Goal: Task Accomplishment & Management: Use online tool/utility

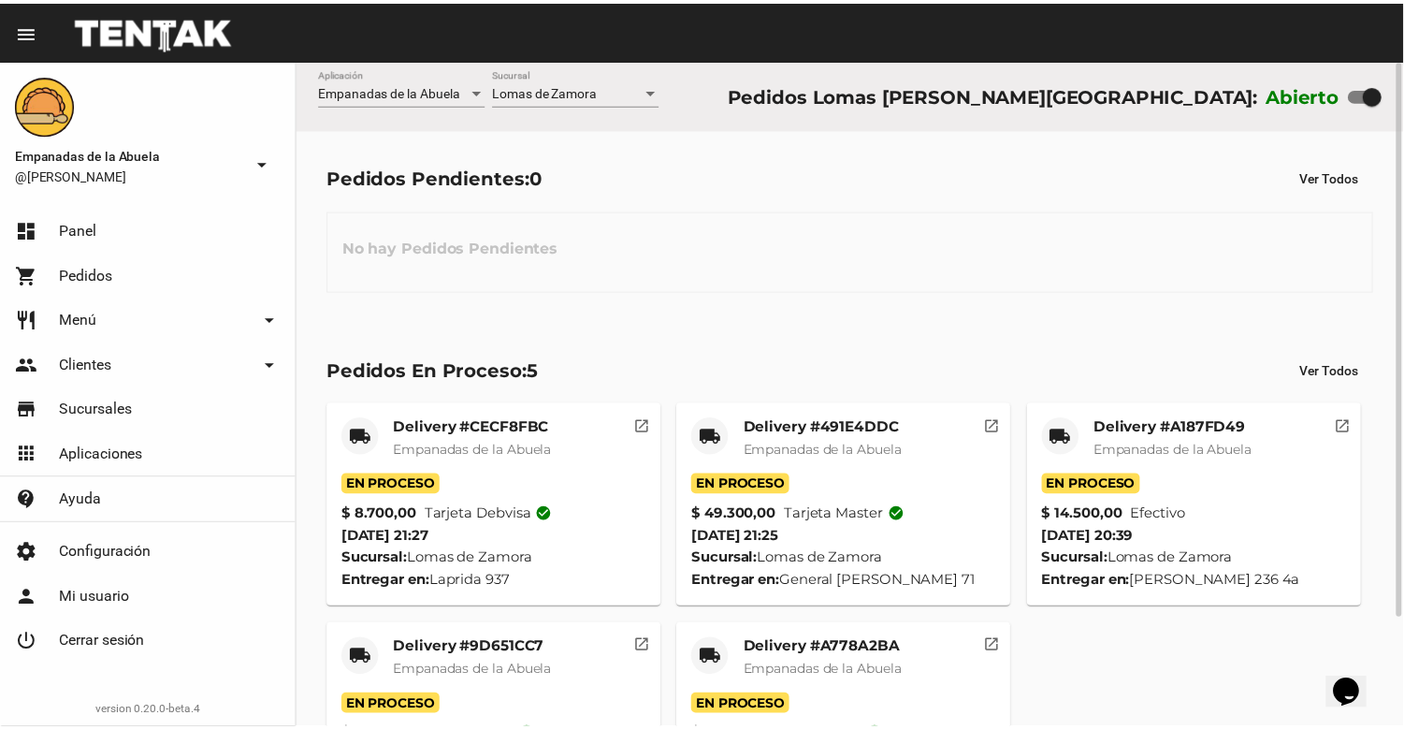
scroll to position [131, 0]
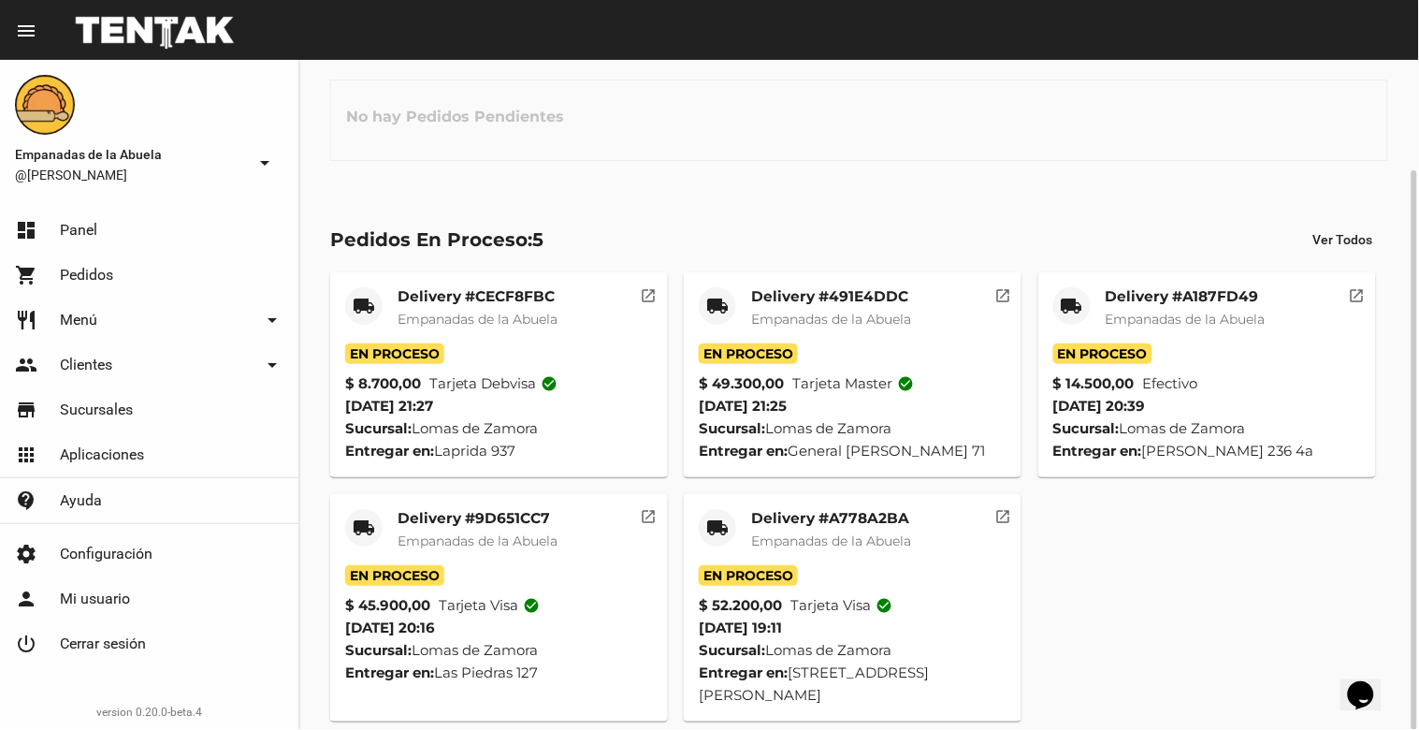
click at [829, 510] on mat-card-title "Delivery #A778A2BA" at bounding box center [831, 518] width 160 height 19
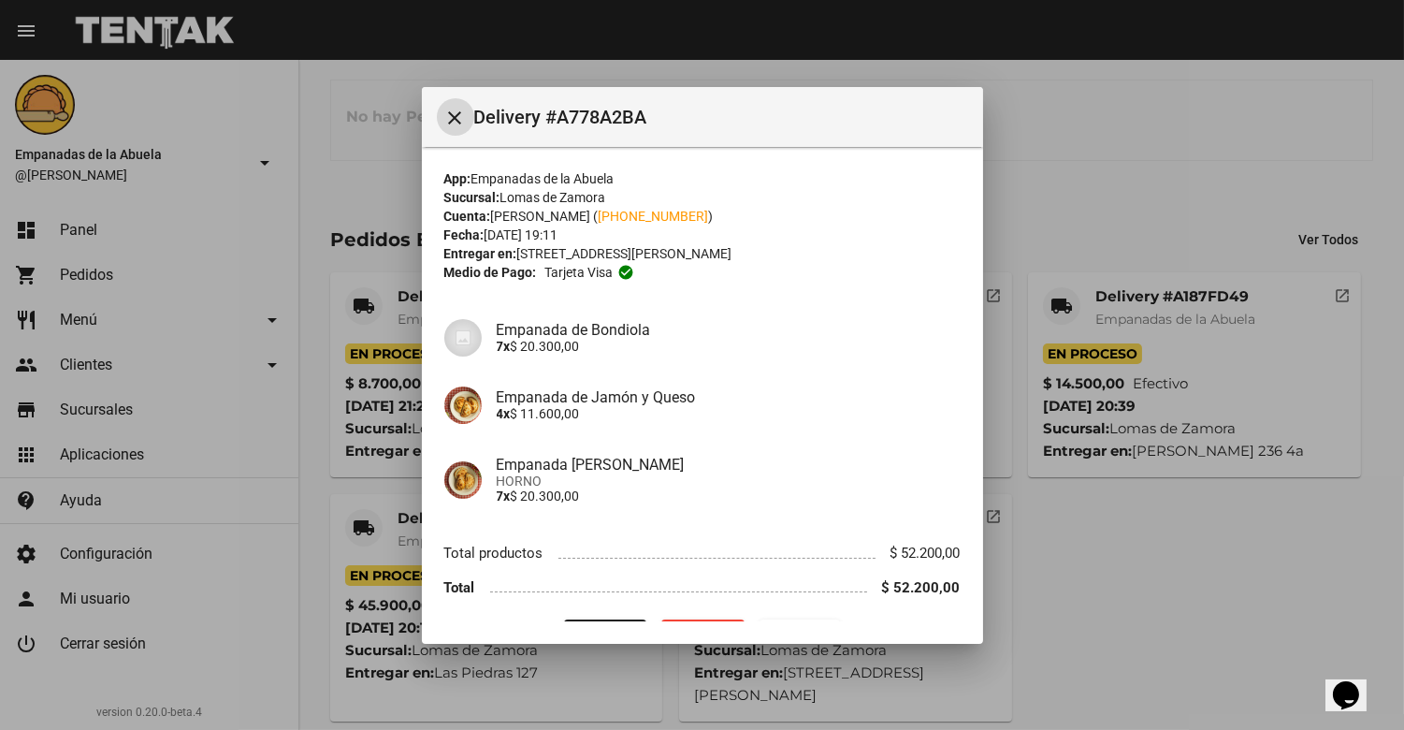
scroll to position [48, 0]
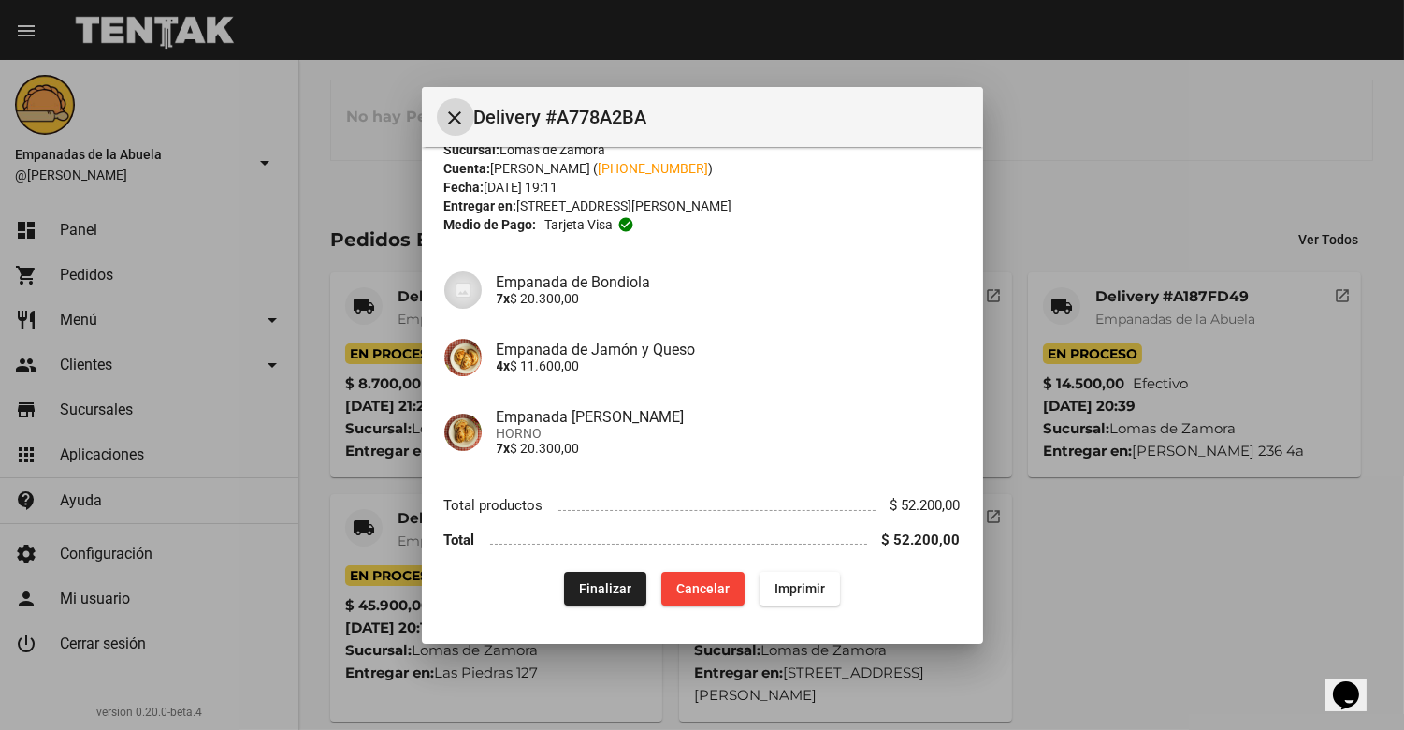
click at [631, 583] on button "Finalizar" at bounding box center [605, 588] width 82 height 34
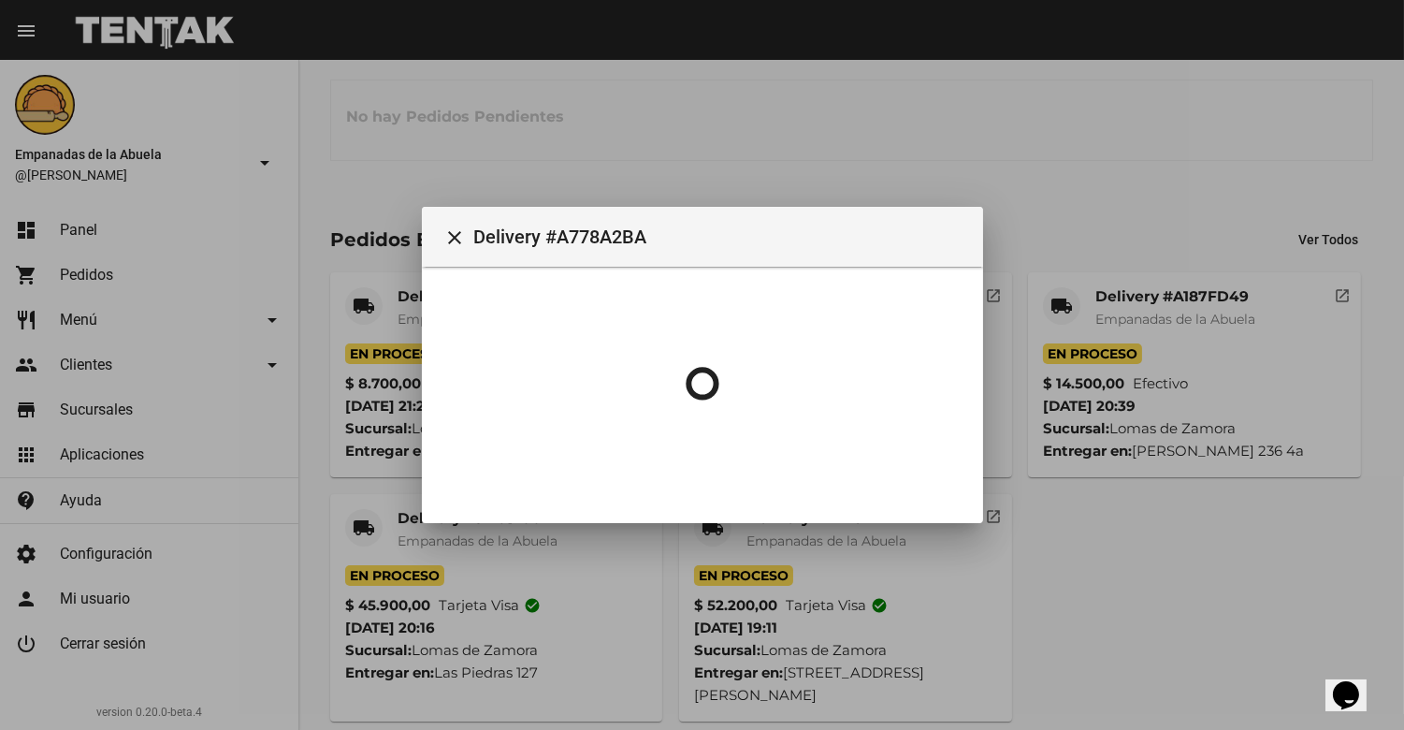
scroll to position [0, 0]
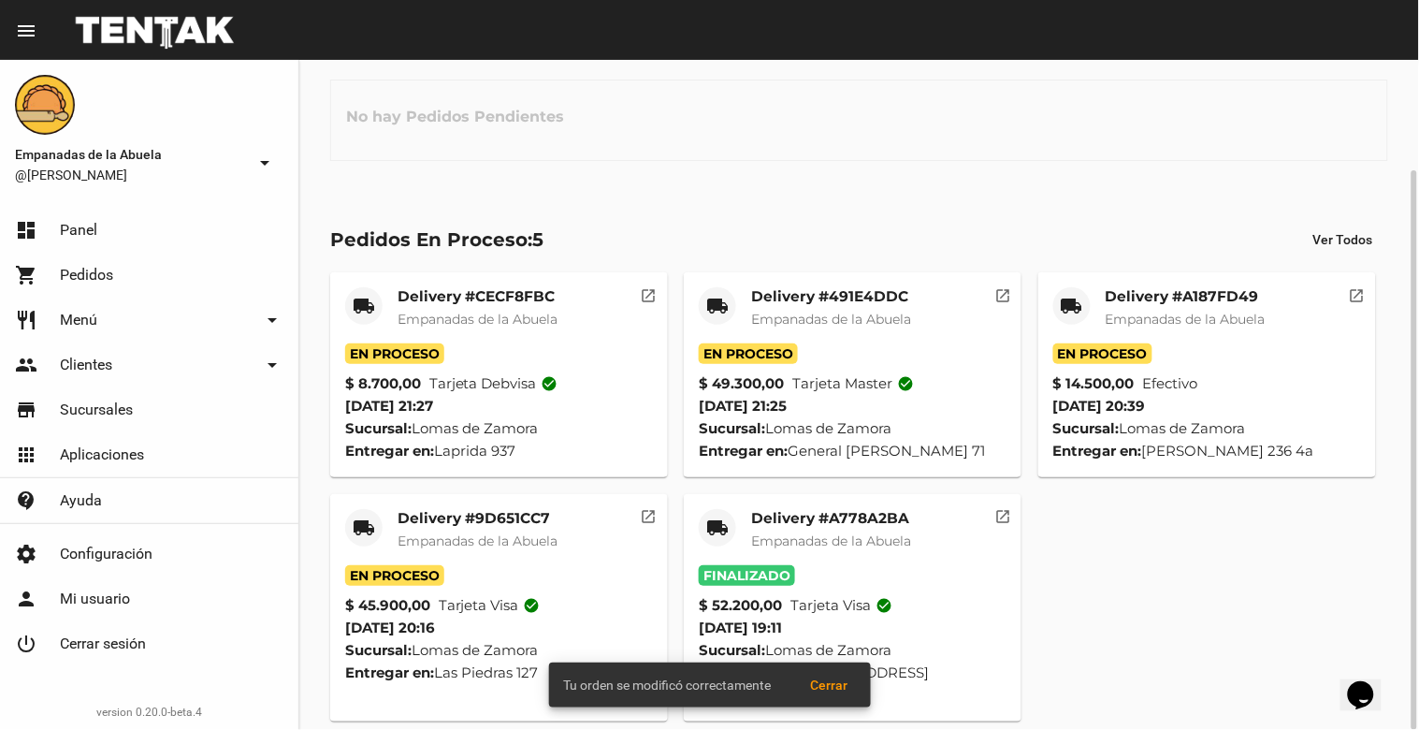
click at [508, 520] on mat-card-title "Delivery #9D651CC7" at bounding box center [478, 518] width 160 height 19
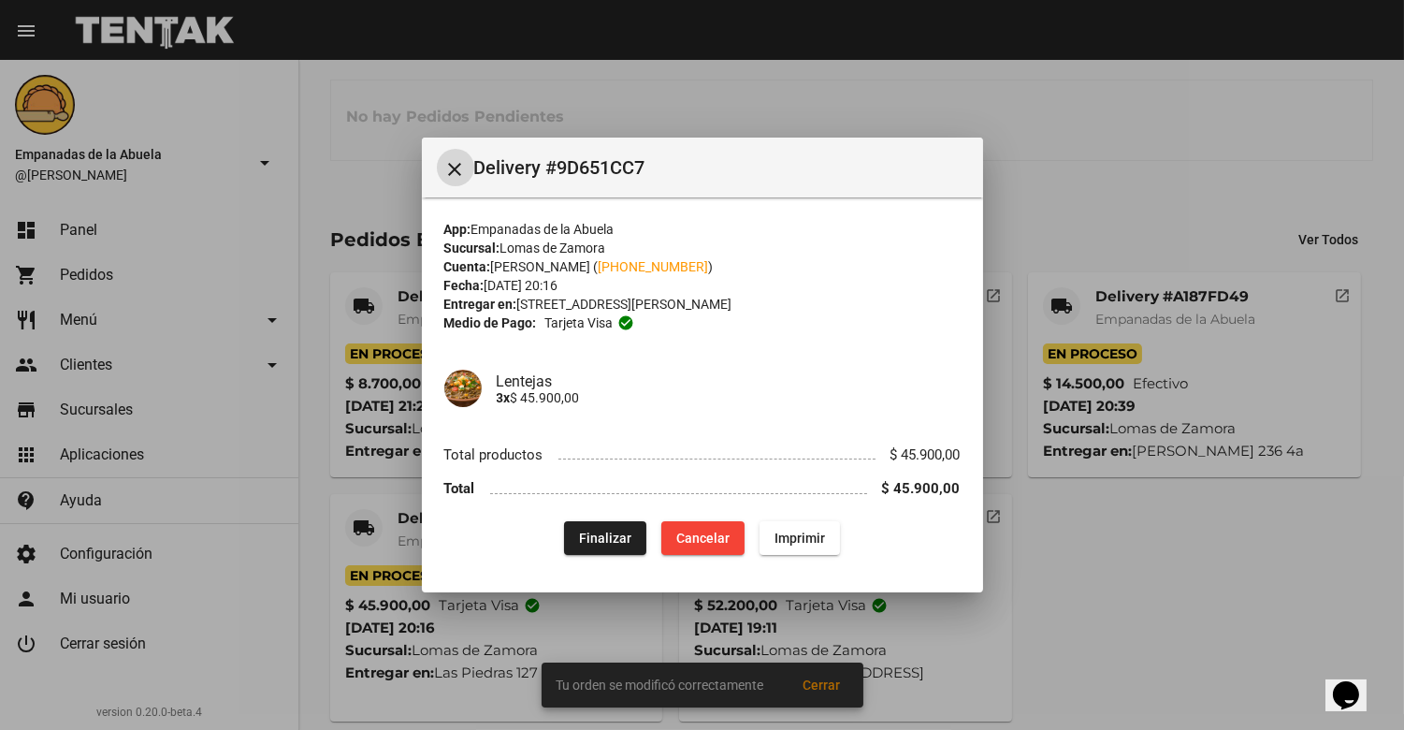
click at [581, 540] on span "Finalizar" at bounding box center [605, 537] width 52 height 15
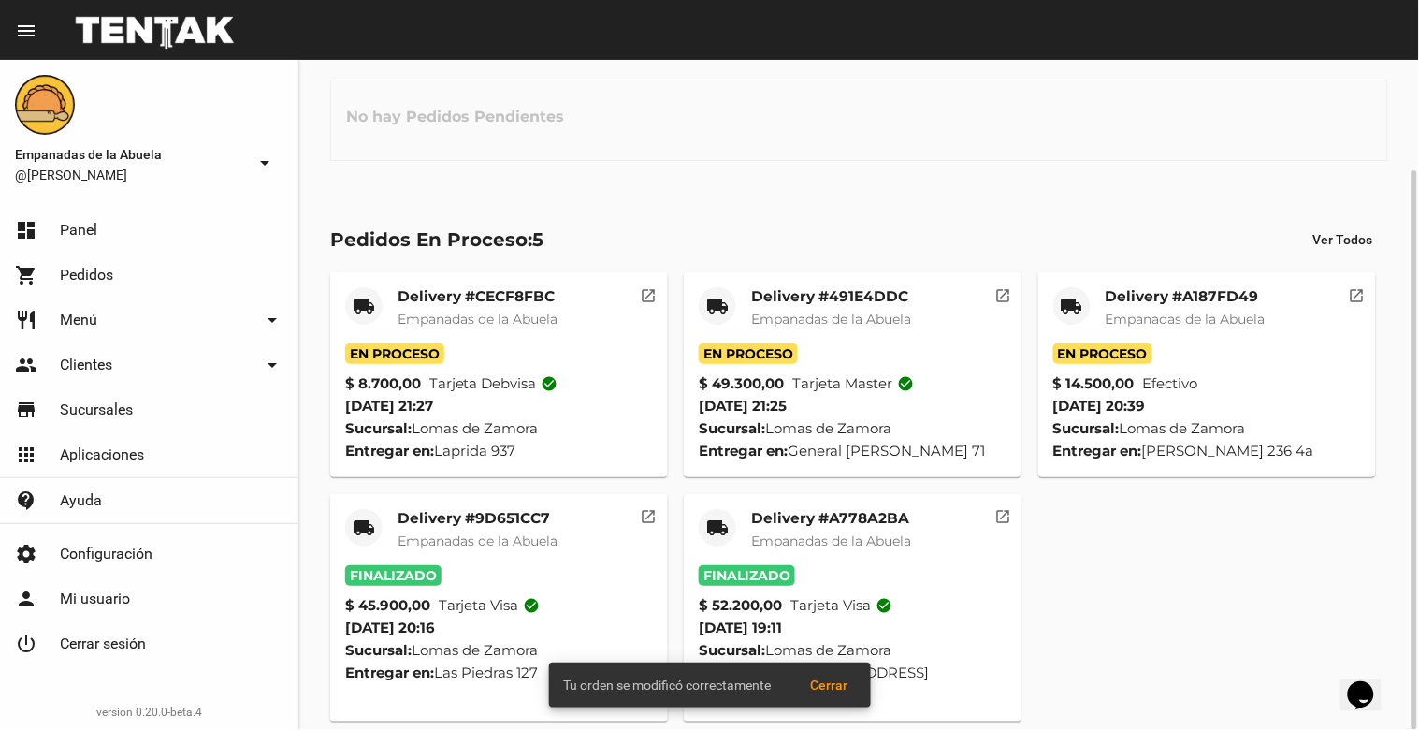
click at [1183, 297] on mat-card-title "Delivery #A187FD49" at bounding box center [1186, 296] width 160 height 19
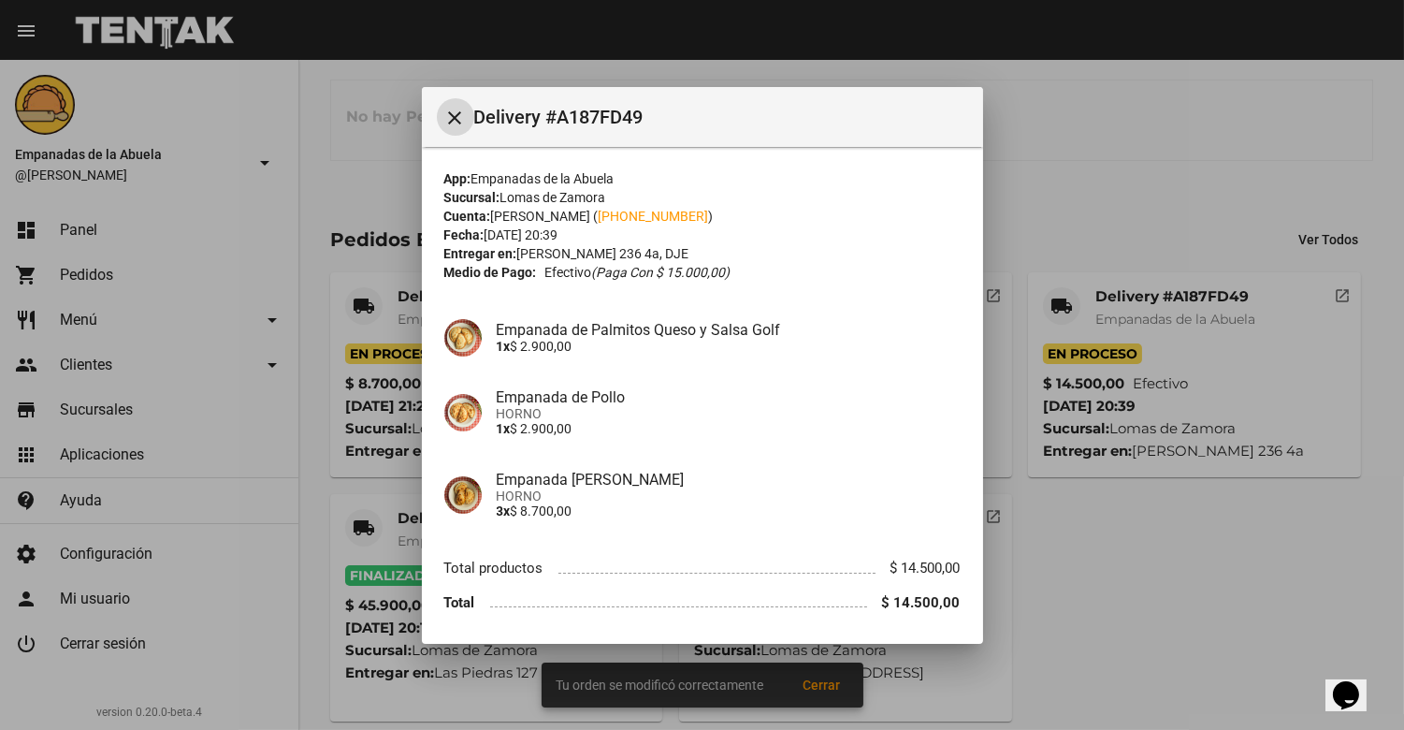
scroll to position [62, 0]
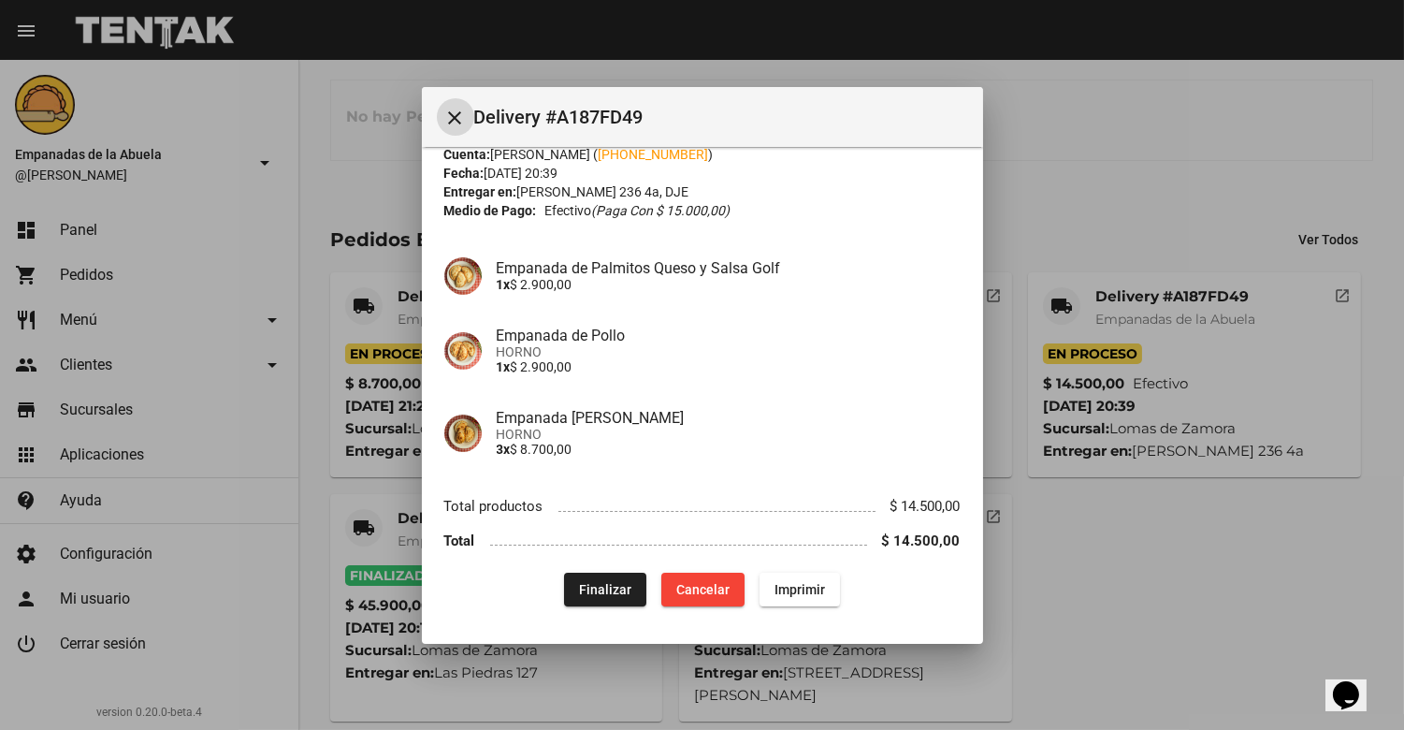
click at [629, 586] on button "Finalizar" at bounding box center [605, 589] width 82 height 34
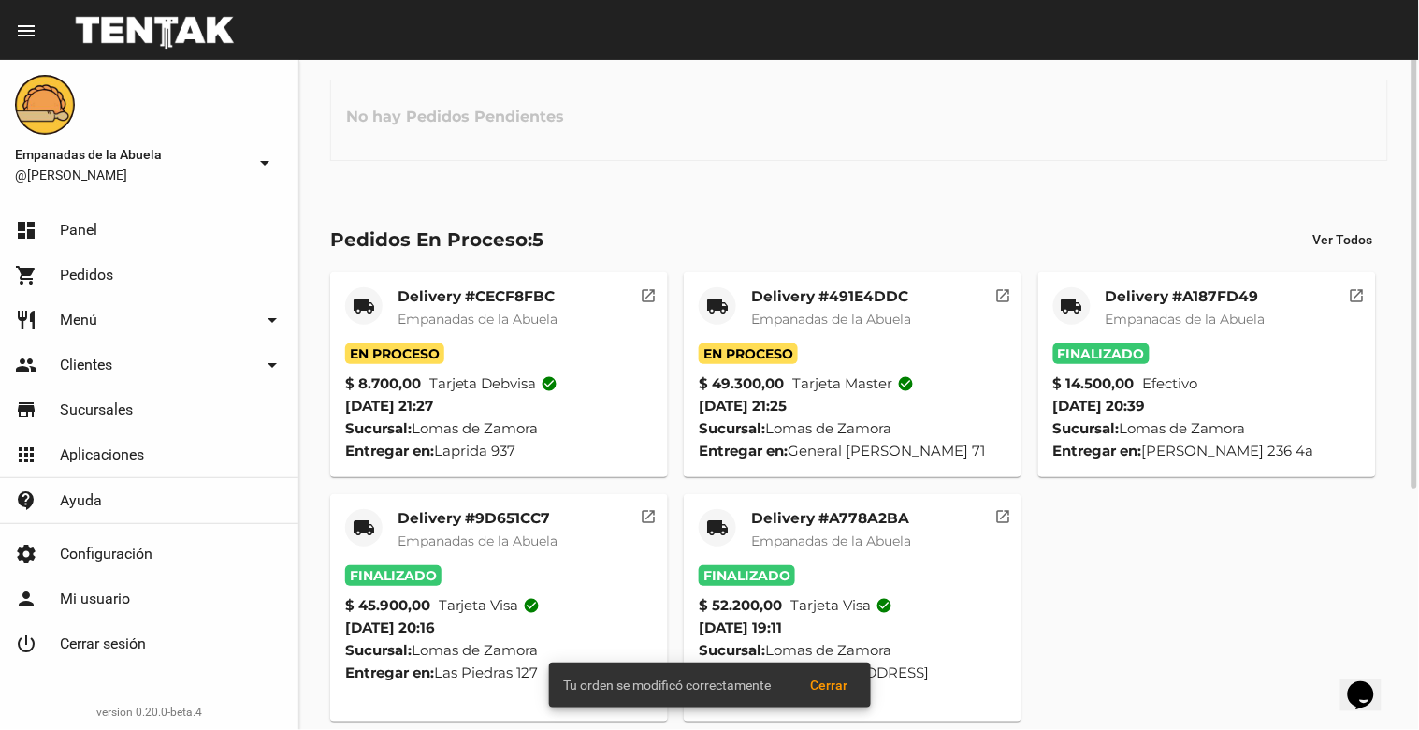
scroll to position [0, 0]
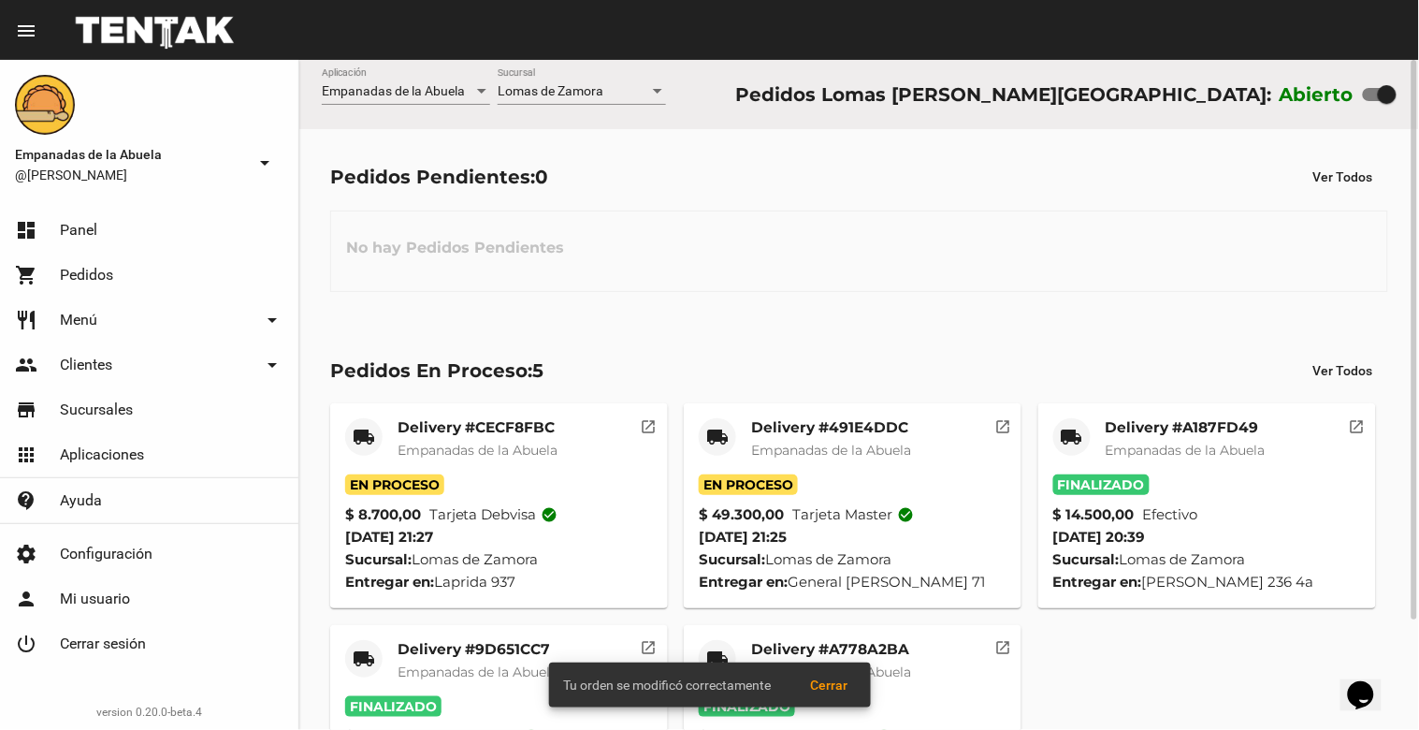
click at [653, 91] on div at bounding box center [657, 91] width 9 height 5
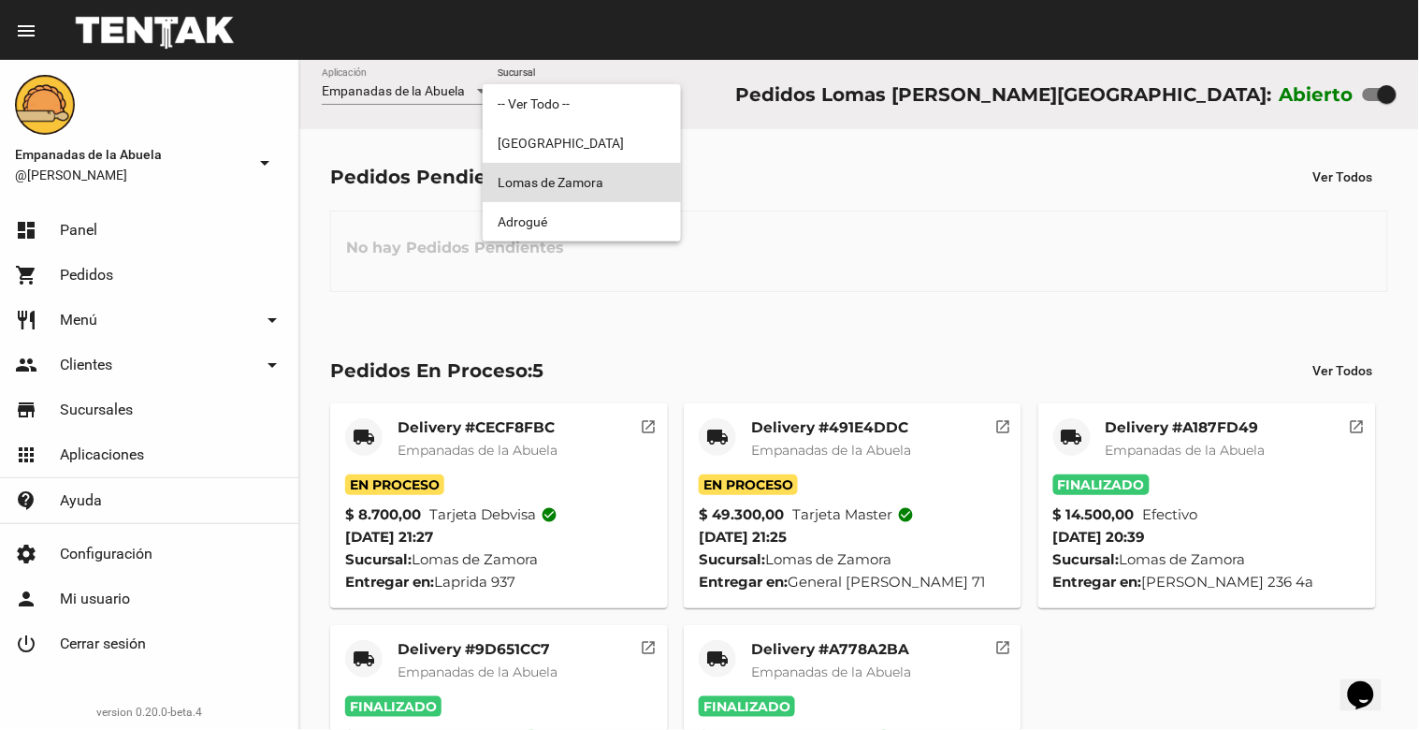
click at [647, 187] on span "Lomas de Zamora" at bounding box center [582, 182] width 168 height 39
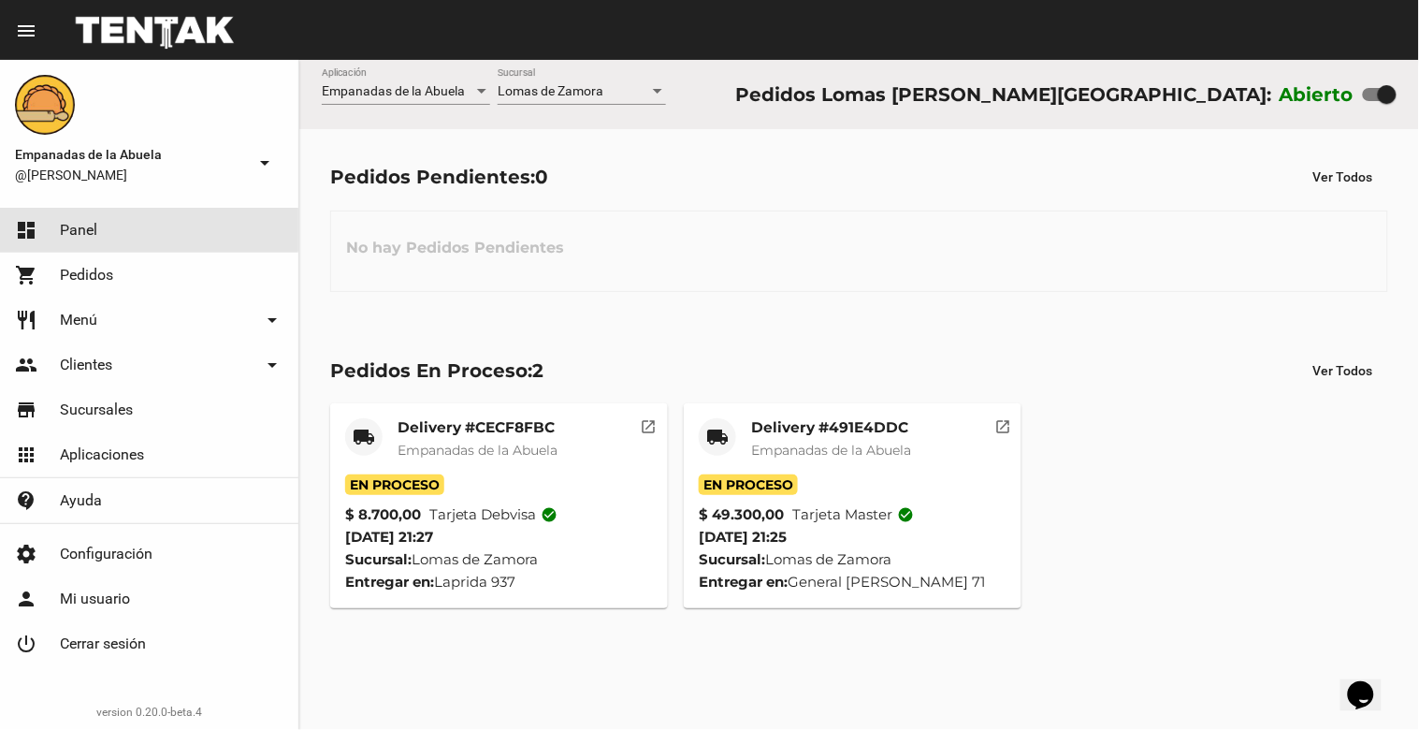
click at [119, 225] on link "dashboard Panel" at bounding box center [149, 230] width 298 height 45
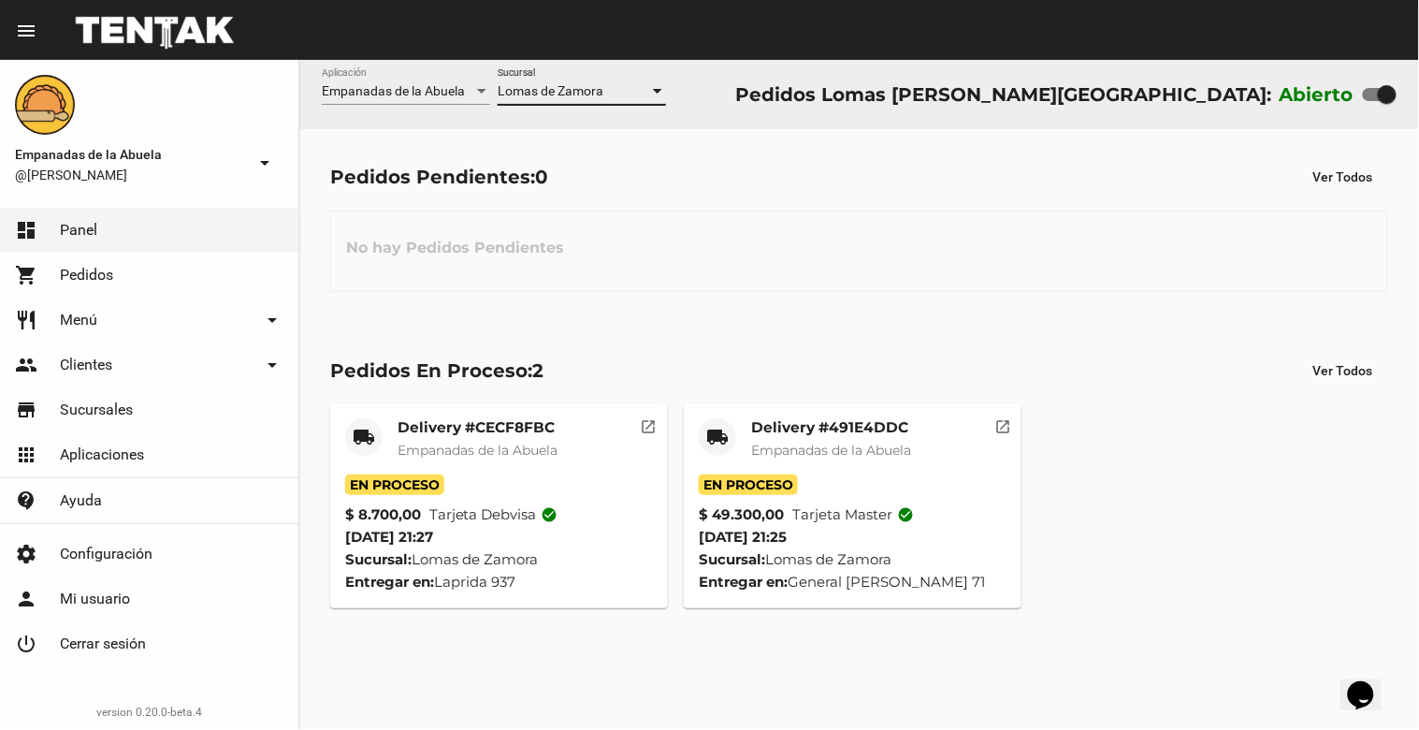
click at [658, 88] on div at bounding box center [657, 91] width 17 height 15
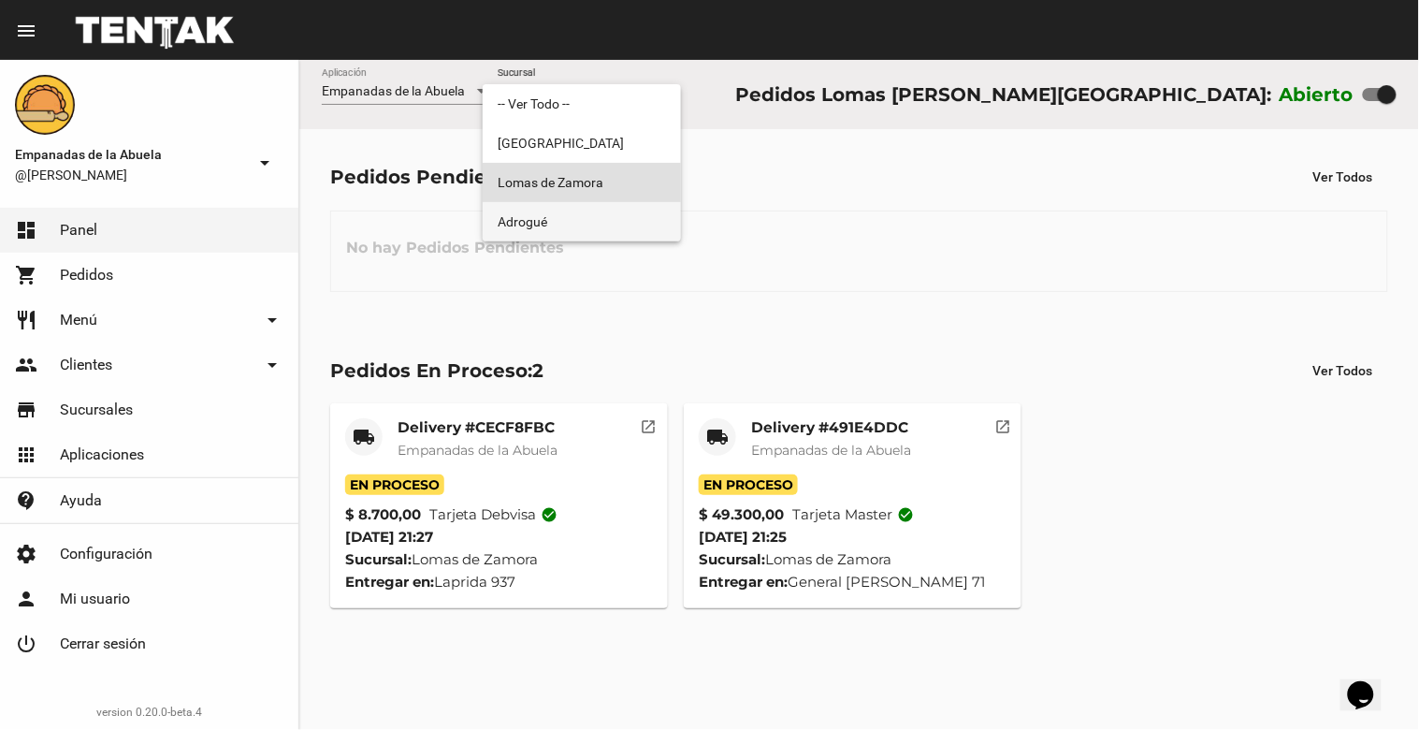
click at [587, 210] on span "Adrogué" at bounding box center [582, 221] width 168 height 39
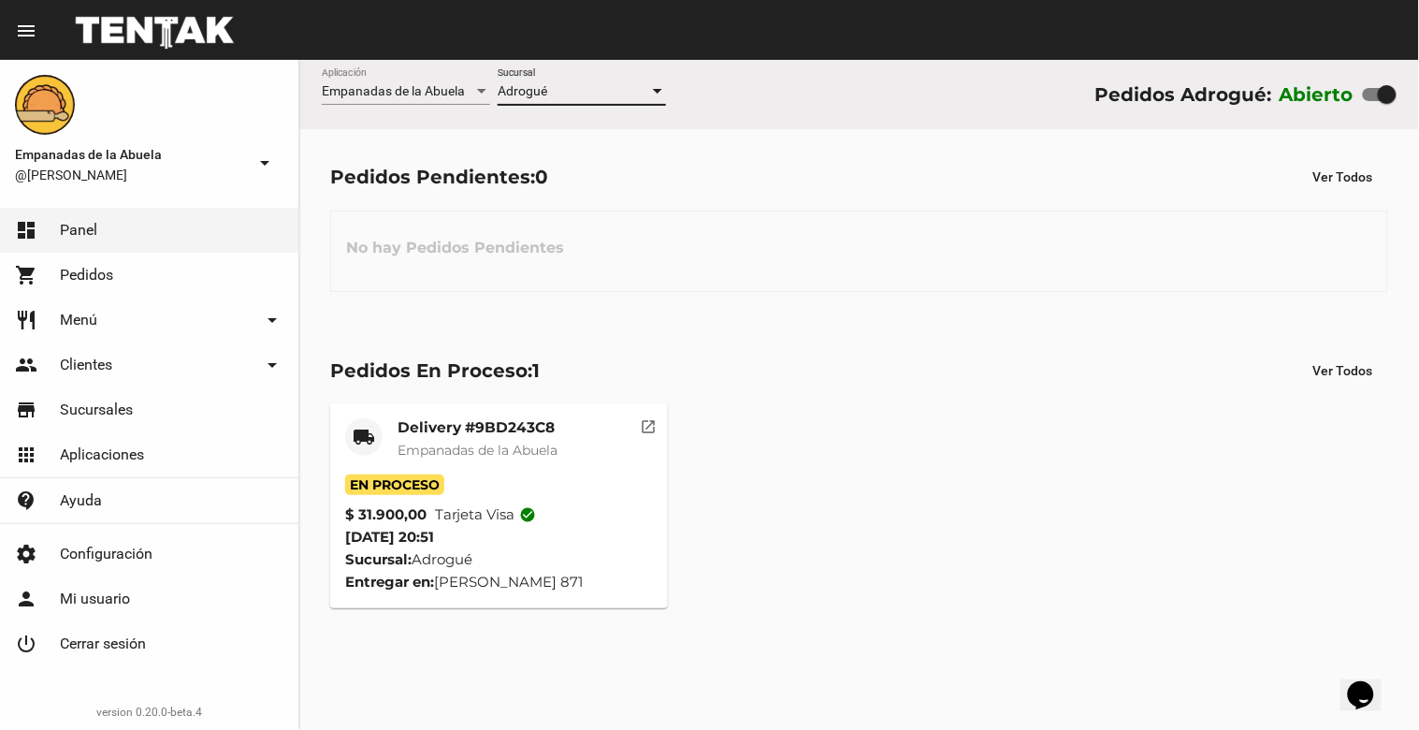
click at [658, 87] on div at bounding box center [657, 91] width 17 height 15
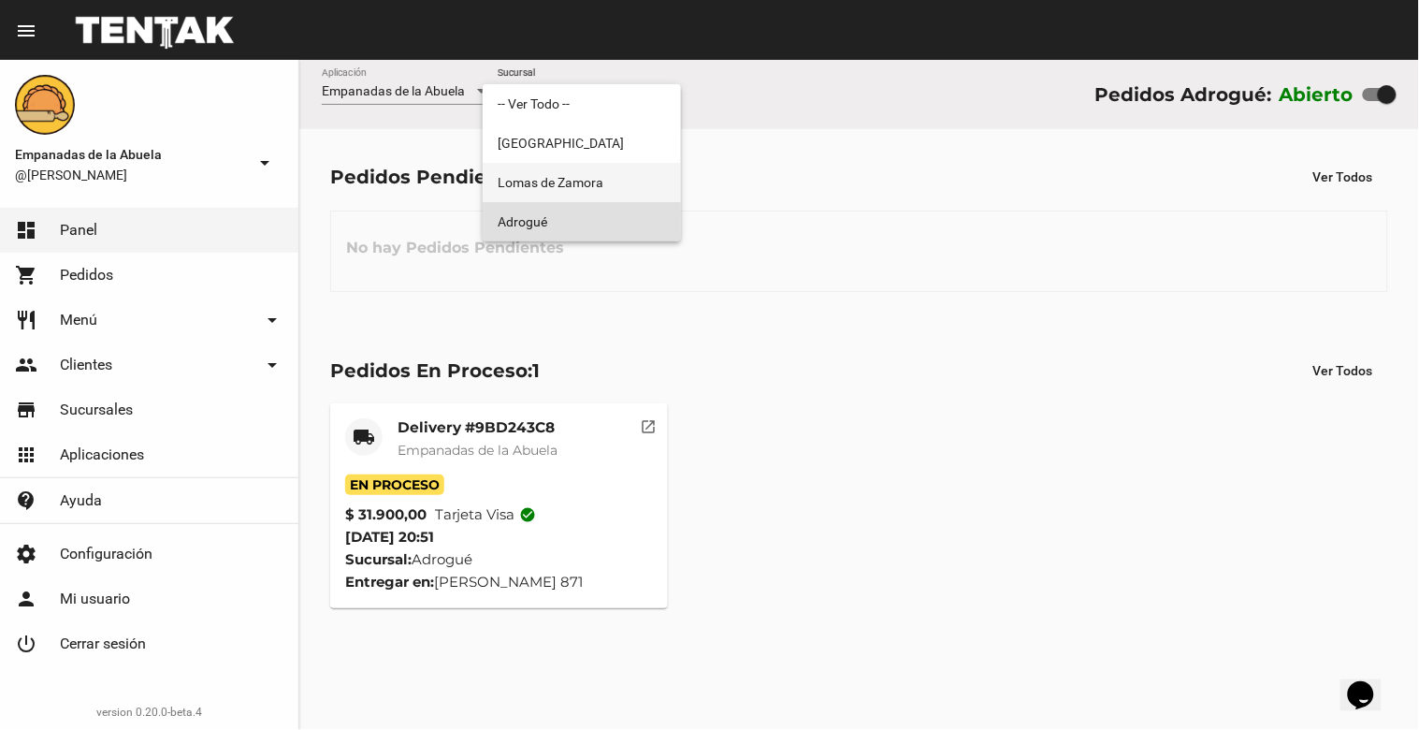
click at [612, 185] on span "Lomas de Zamora" at bounding box center [582, 182] width 168 height 39
